Goal: Information Seeking & Learning: Check status

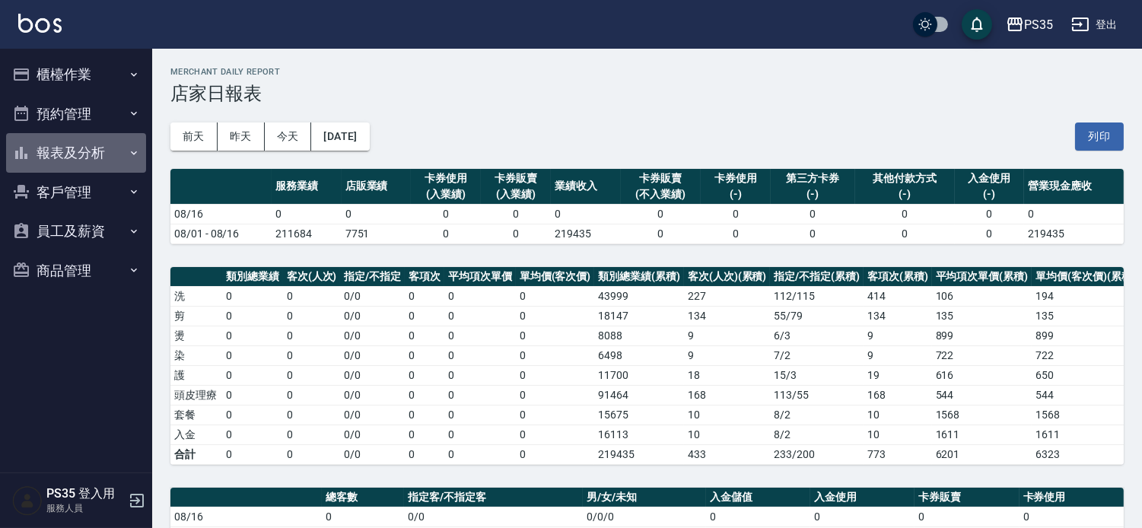
click at [97, 161] on button "報表及分析" at bounding box center [76, 153] width 140 height 40
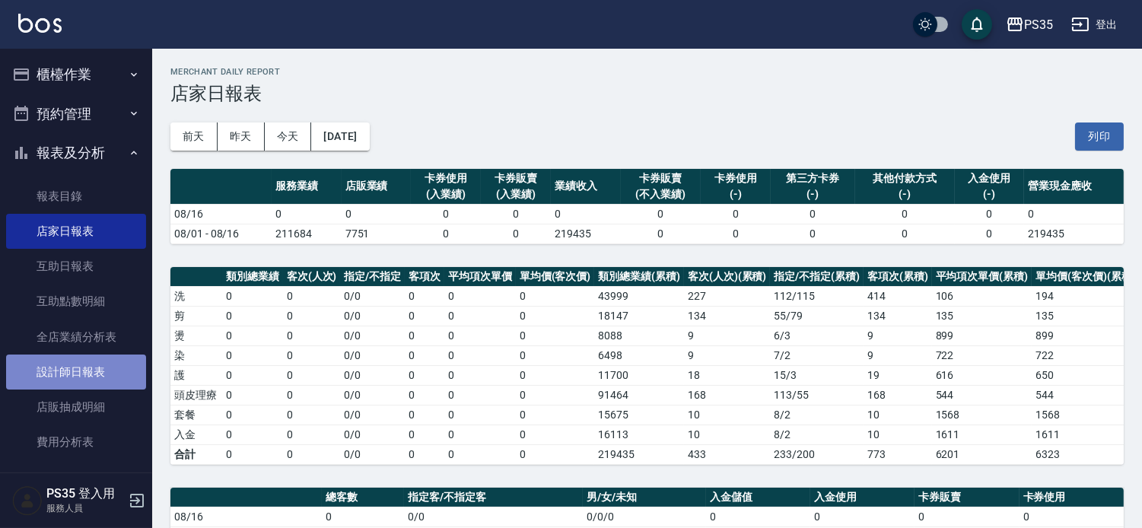
click at [100, 365] on link "設計師日報表" at bounding box center [76, 372] width 140 height 35
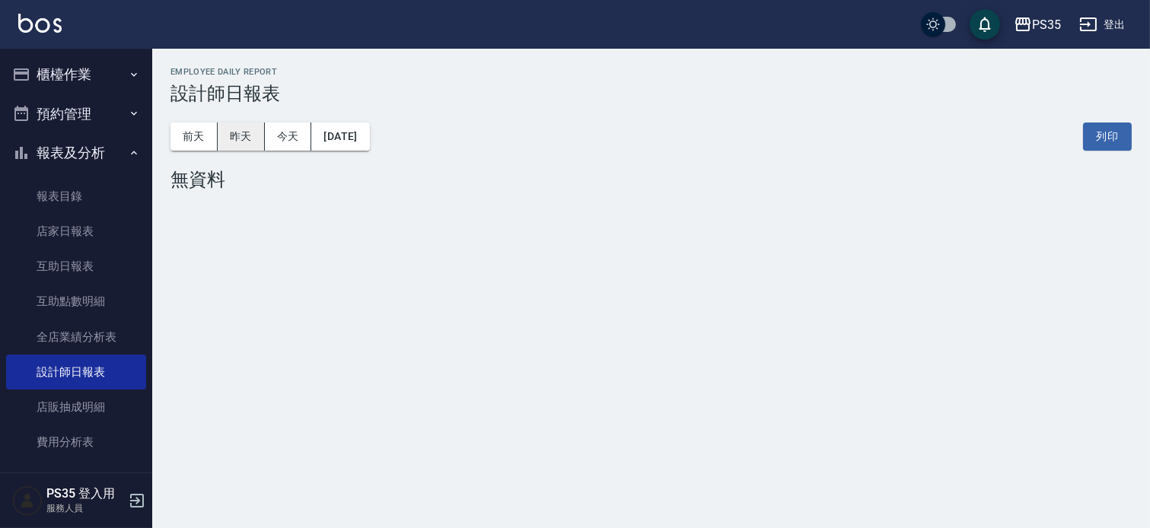
click at [253, 149] on button "昨天" at bounding box center [241, 137] width 47 height 28
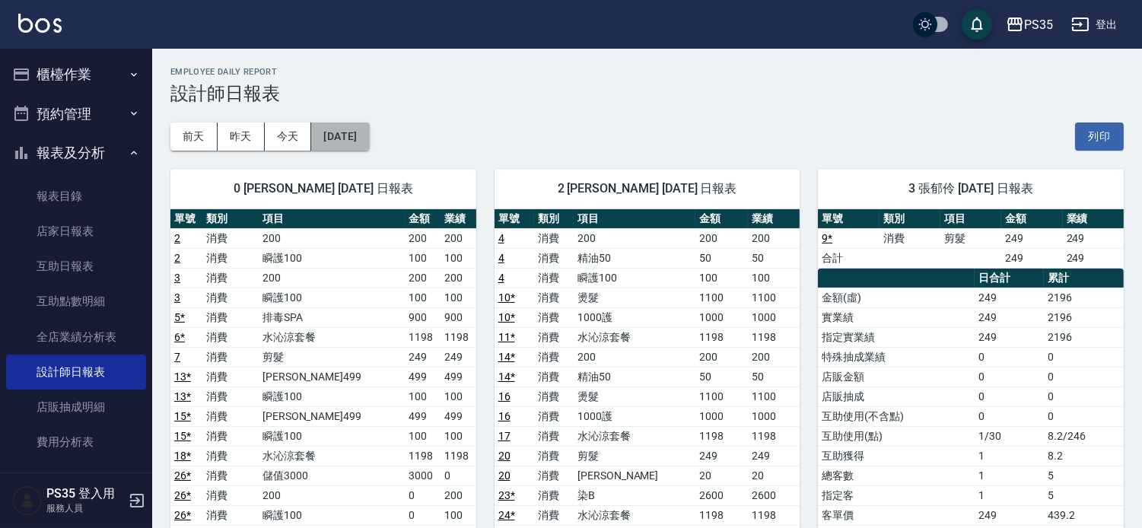
click at [369, 140] on button "[DATE]" at bounding box center [340, 137] width 58 height 28
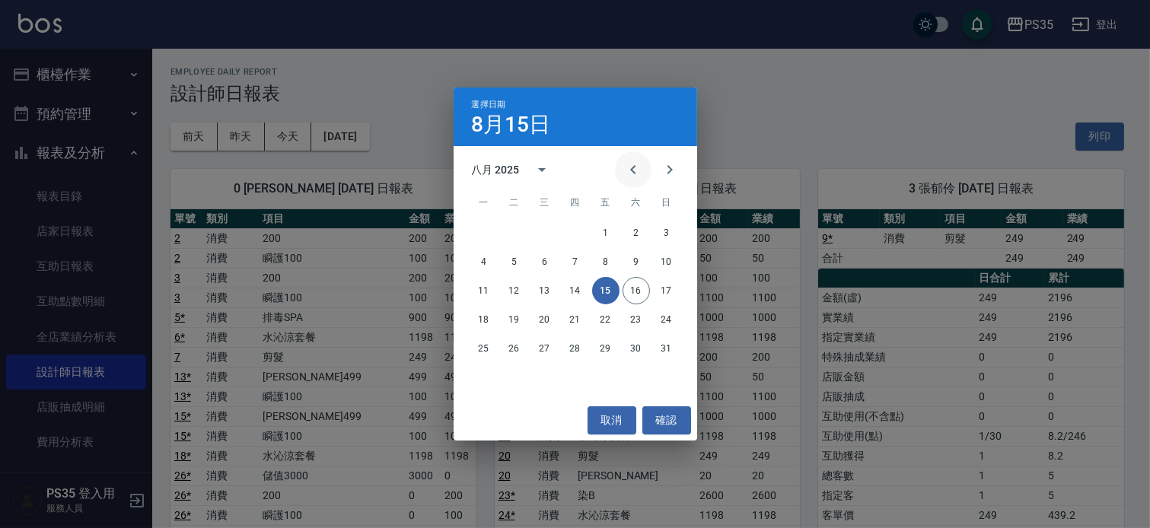
click at [628, 176] on icon "Previous month" at bounding box center [633, 170] width 18 height 18
click at [633, 285] on button "17" at bounding box center [635, 290] width 27 height 27
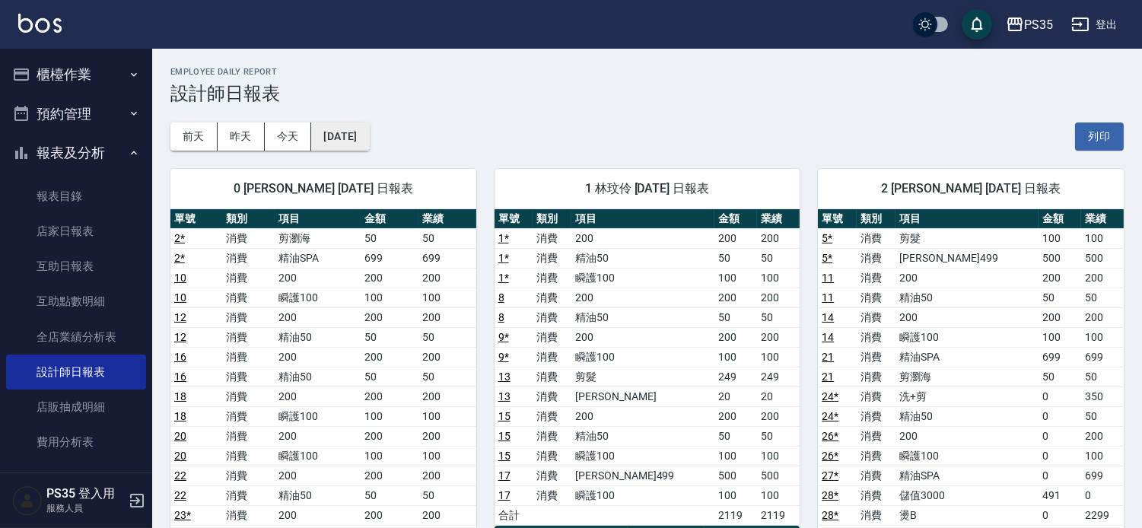
click at [369, 145] on button "[DATE]" at bounding box center [340, 137] width 58 height 28
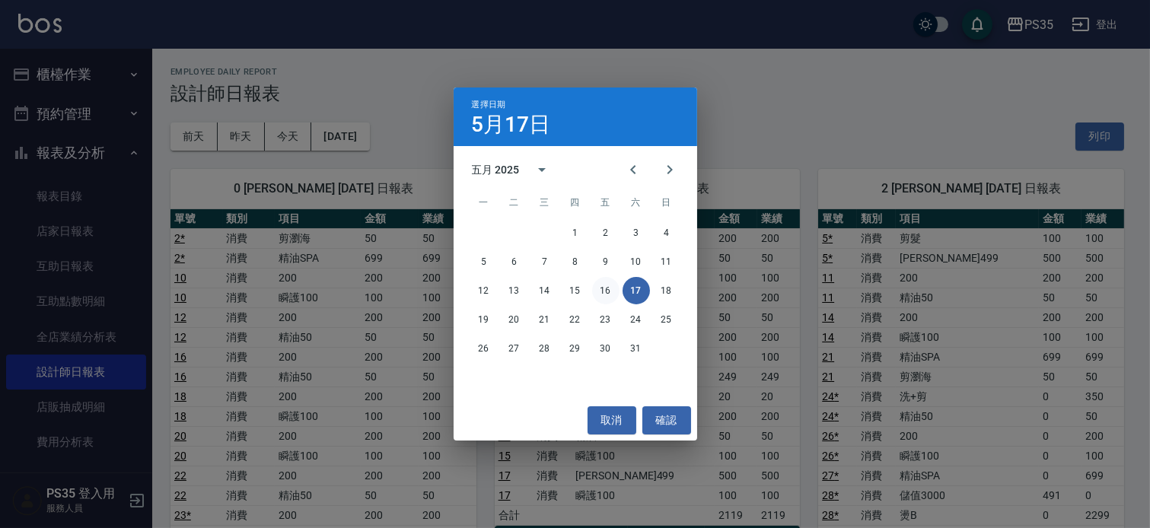
click at [602, 290] on button "16" at bounding box center [605, 290] width 27 height 27
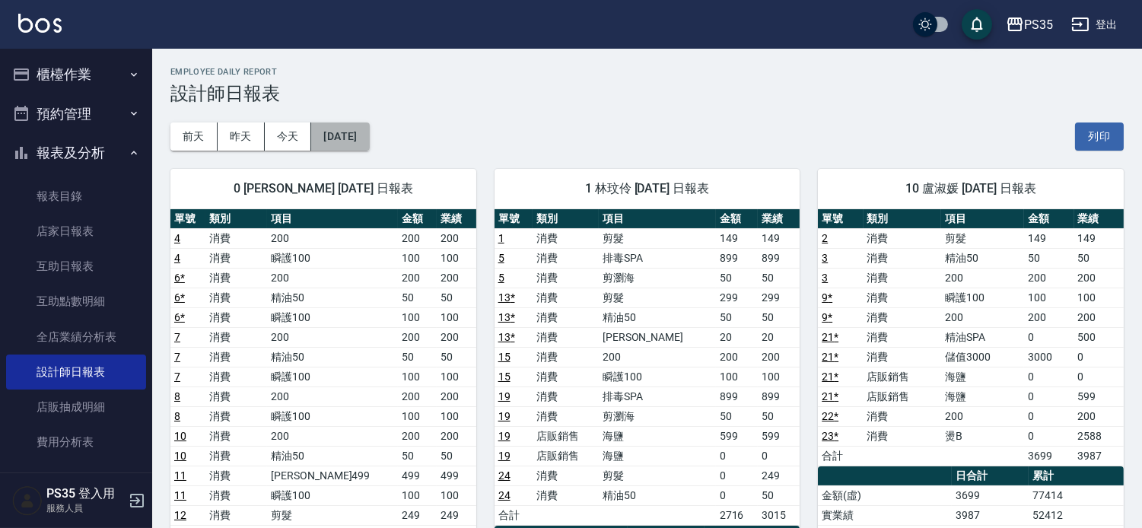
click at [369, 145] on button "[DATE]" at bounding box center [340, 137] width 58 height 28
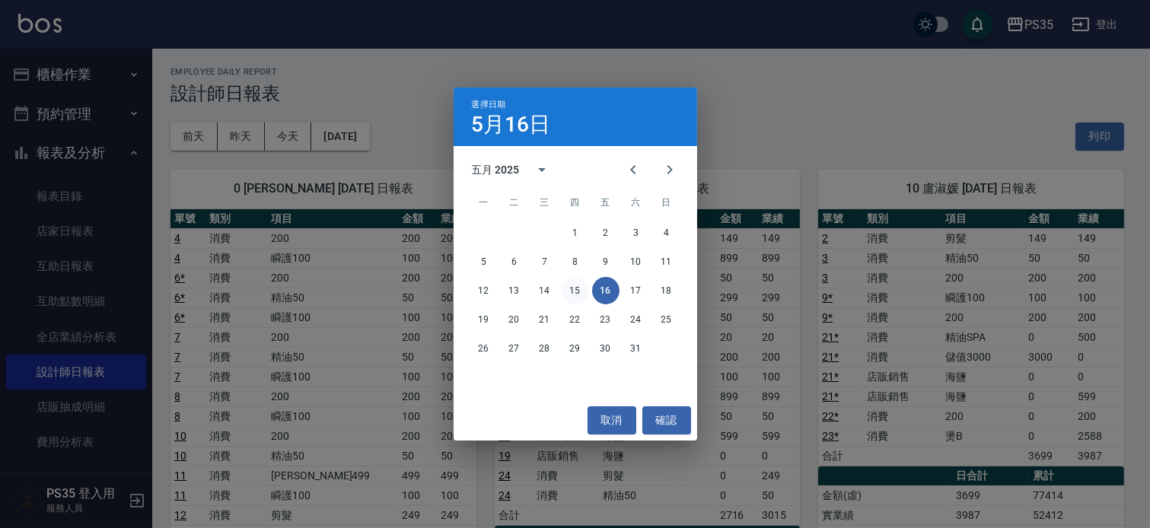
click at [577, 289] on button "15" at bounding box center [575, 290] width 27 height 27
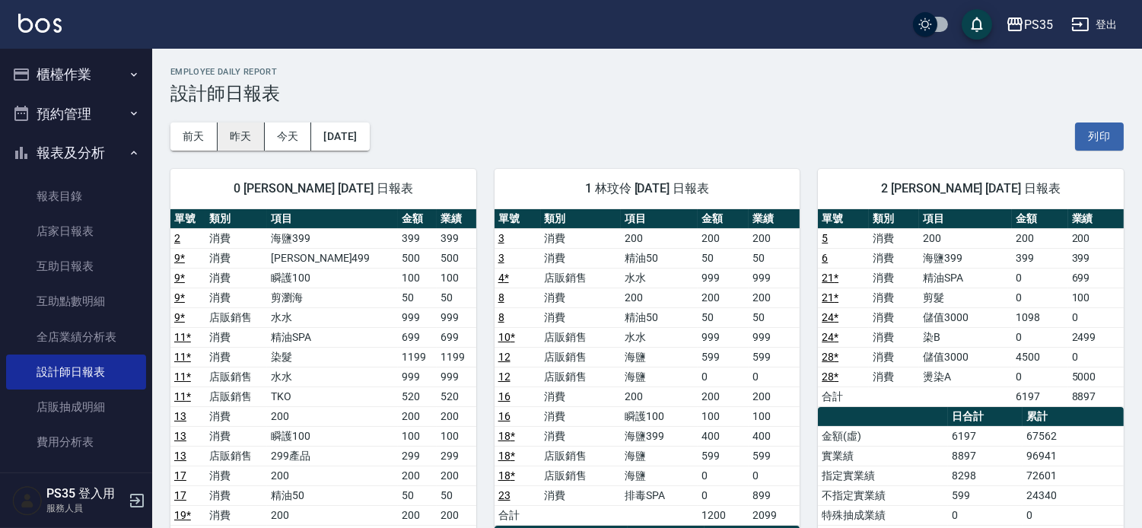
click at [261, 135] on button "昨天" at bounding box center [241, 137] width 47 height 28
